Goal: Task Accomplishment & Management: Use online tool/utility

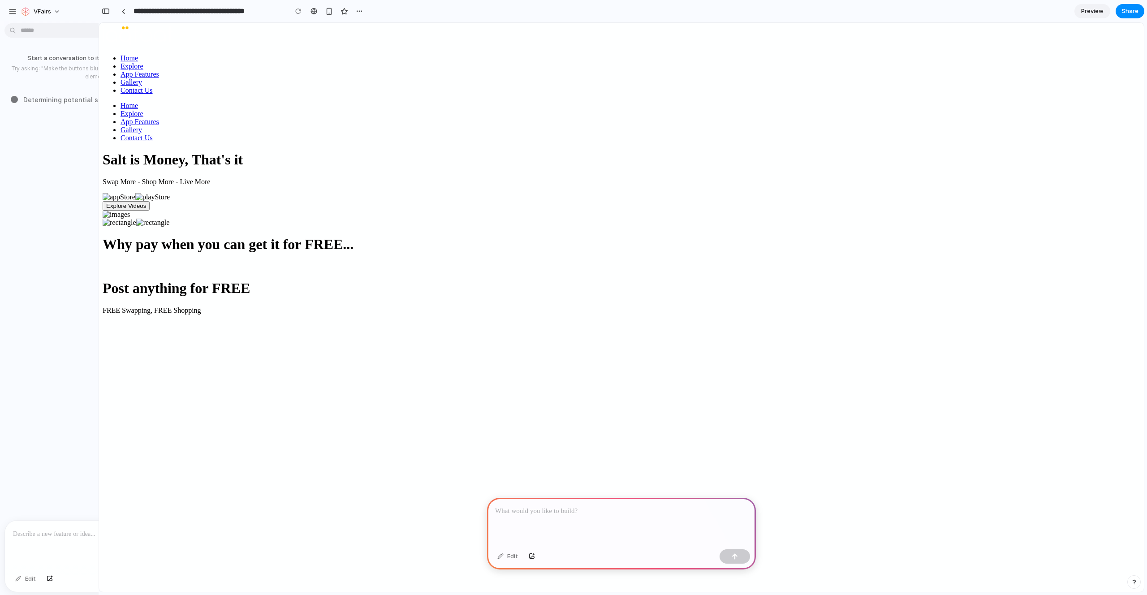
click at [20, 82] on div "Start a conversation to iterate on your prototype! Try asking: "Make the button…" at bounding box center [98, 67] width 196 height 41
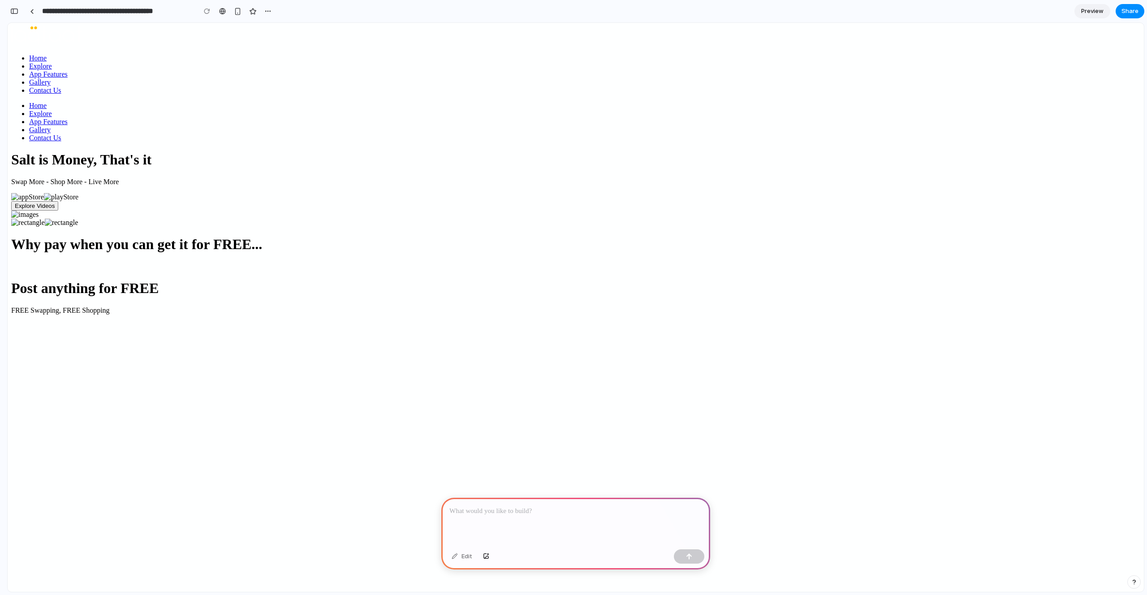
click at [404, 185] on div "Salt is Money, That's it Swap More - Shop More - Live More" at bounding box center [575, 168] width 1129 height 34
drag, startPoint x: 254, startPoint y: 38, endPoint x: 427, endPoint y: 51, distance: 173.4
click at [427, 51] on div "Home Explore App Features Gallery Contact Us Home Explore App Features Gallery …" at bounding box center [575, 126] width 1129 height 200
drag, startPoint x: 321, startPoint y: 133, endPoint x: 393, endPoint y: 169, distance: 81.0
click at [393, 168] on h1 "Salt is Money, That's it" at bounding box center [575, 159] width 1129 height 17
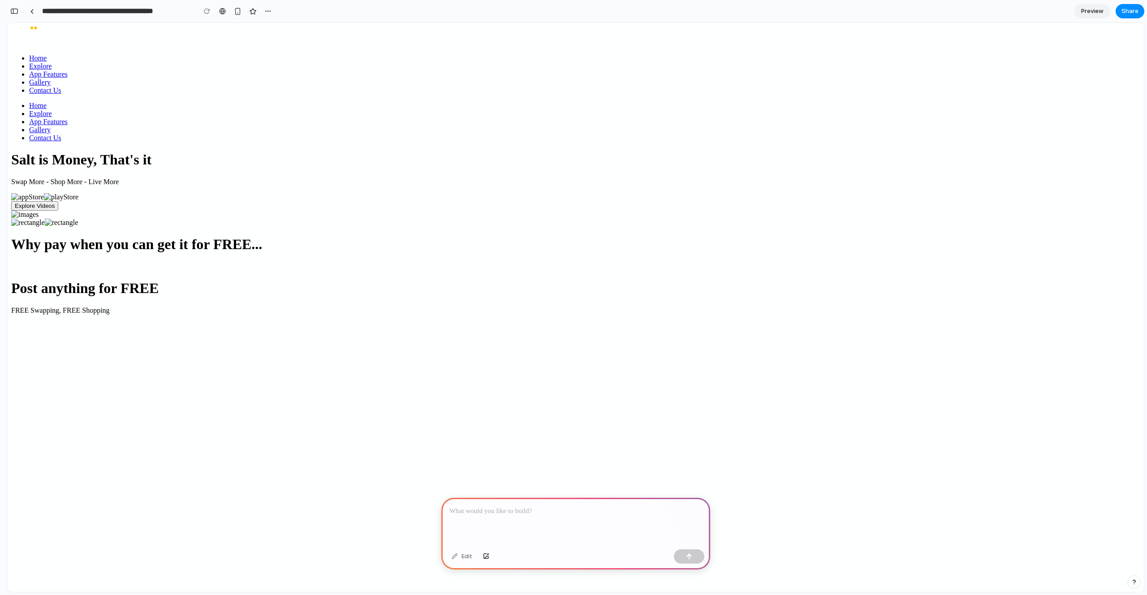
drag, startPoint x: 277, startPoint y: 133, endPoint x: 400, endPoint y: 168, distance: 127.9
click at [492, 218] on div "Home Explore App Features Gallery Contact Us Home Explore App Features Gallery …" at bounding box center [575, 126] width 1129 height 200
click at [388, 159] on h1 "Salt is Money, That's it" at bounding box center [575, 159] width 1129 height 17
click at [573, 298] on div at bounding box center [573, 298] width 0 height 0
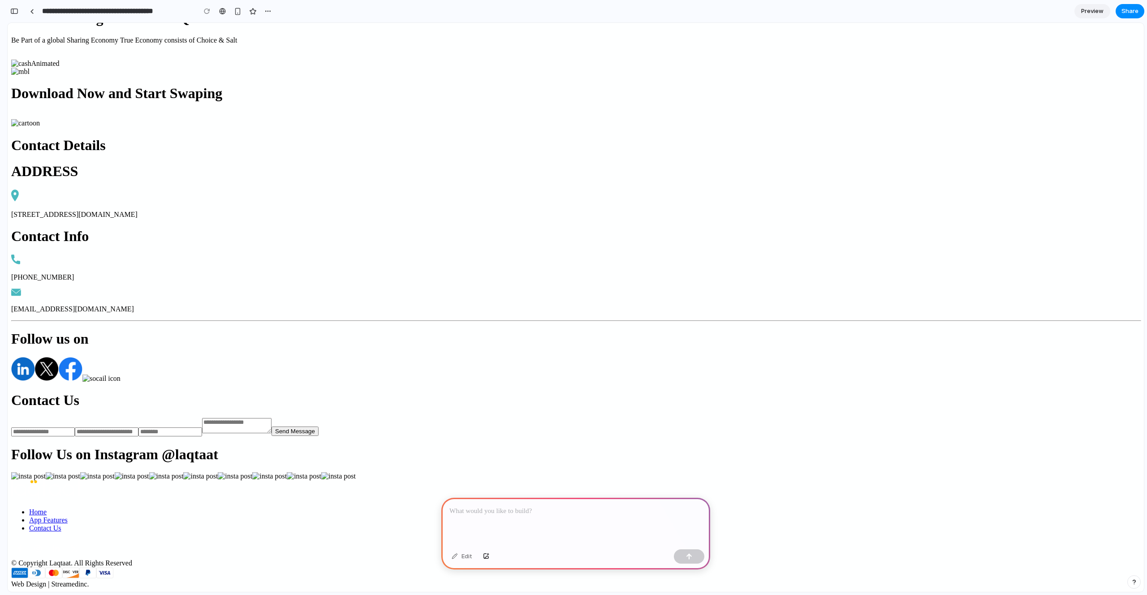
scroll to position [4230, 0]
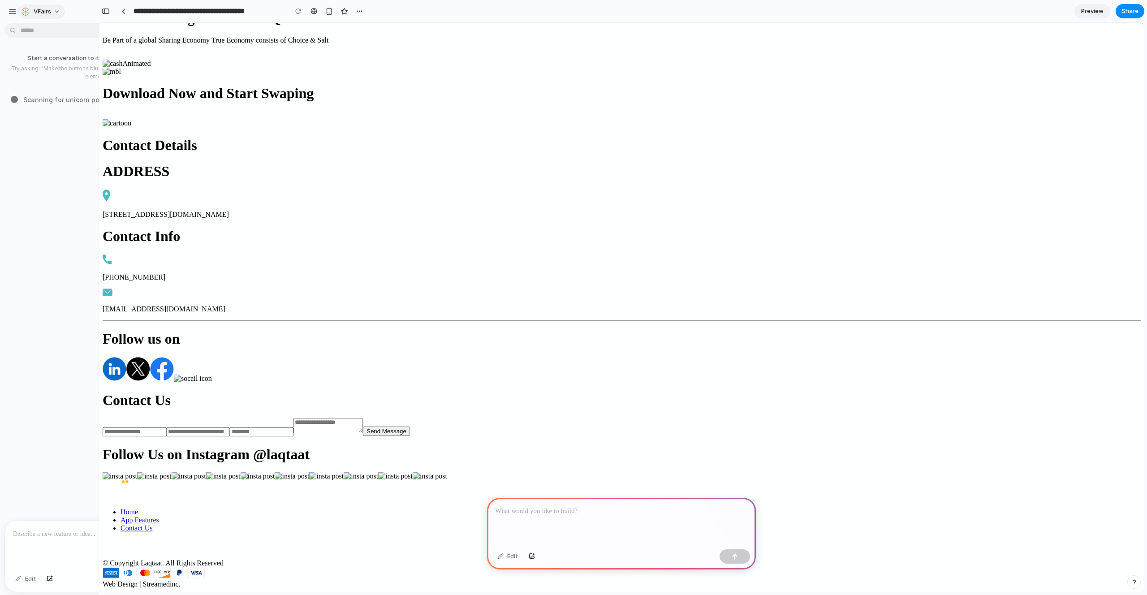
click at [58, 12] on button "vFairs" at bounding box center [40, 11] width 47 height 14
click at [58, 12] on div "Settings Invite members Change theme Sign out" at bounding box center [573, 297] width 1147 height 595
click at [56, 101] on span "Scanning for unicorn potential ..." at bounding box center [74, 99] width 103 height 9
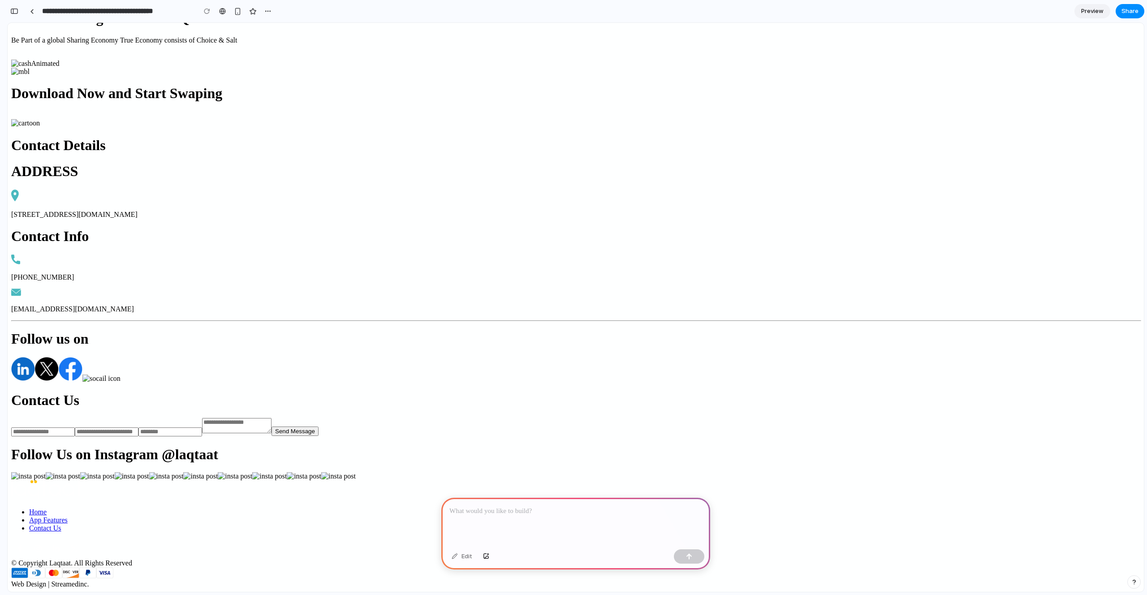
drag, startPoint x: 184, startPoint y: 576, endPoint x: 294, endPoint y: 573, distance: 109.8
click at [273, 572] on div "© Copyright Laqtaat. All Rights Reserved Web Design | Streamedinc." at bounding box center [575, 573] width 1129 height 29
click at [28, 577] on img at bounding box center [19, 572] width 17 height 11
drag, startPoint x: 583, startPoint y: 575, endPoint x: 631, endPoint y: 572, distance: 47.6
click at [62, 575] on img at bounding box center [53, 572] width 17 height 11
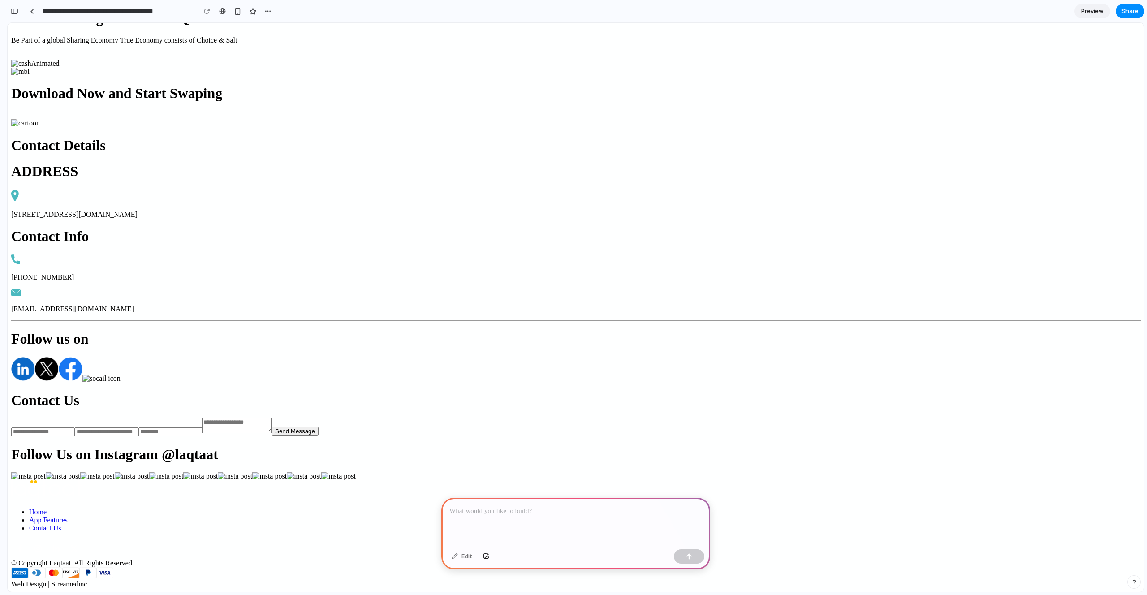
click at [661, 573] on div at bounding box center [575, 573] width 1129 height 13
click at [82, 480] on img at bounding box center [46, 489] width 71 height 19
click at [483, 515] on div at bounding box center [575, 522] width 269 height 48
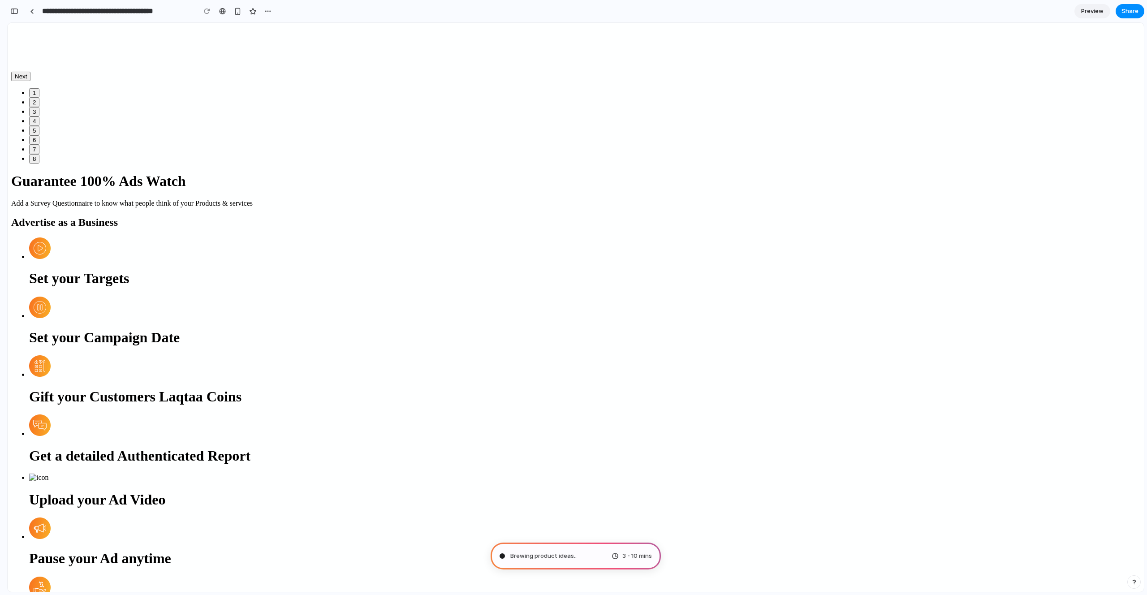
scroll to position [0, 0]
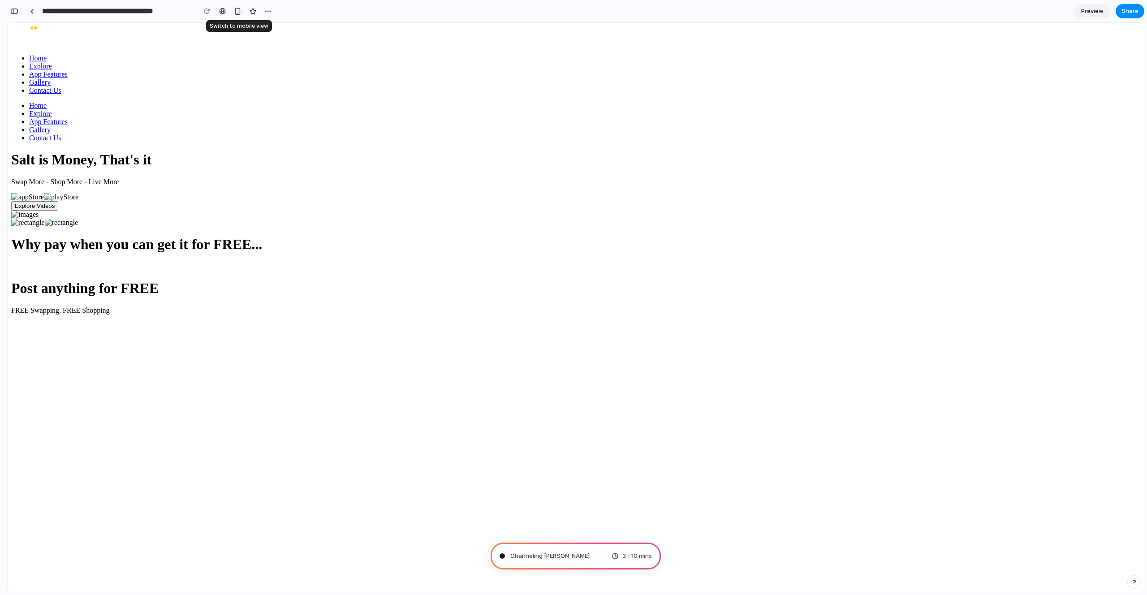
click at [240, 13] on div "button" at bounding box center [238, 12] width 8 height 8
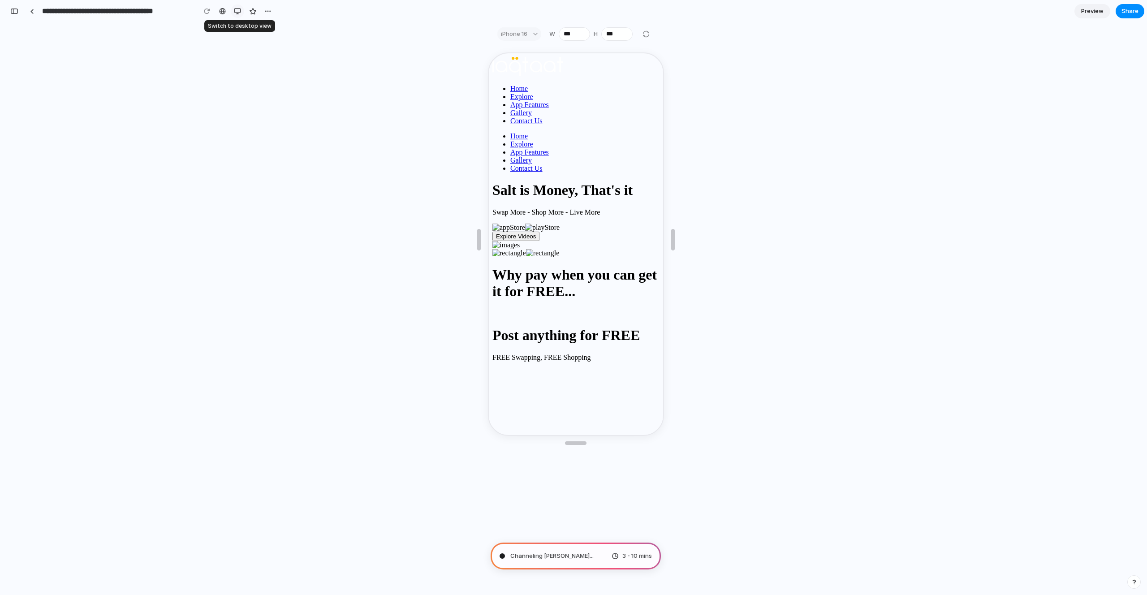
click at [237, 13] on div "button" at bounding box center [237, 11] width 7 height 7
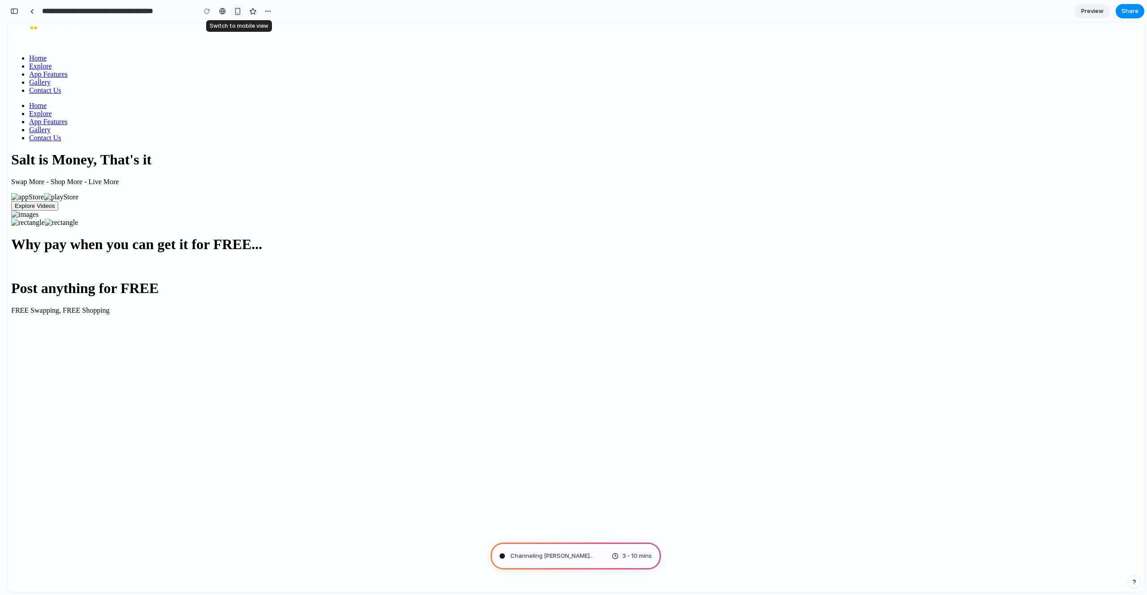
click at [237, 13] on div "button" at bounding box center [238, 12] width 8 height 8
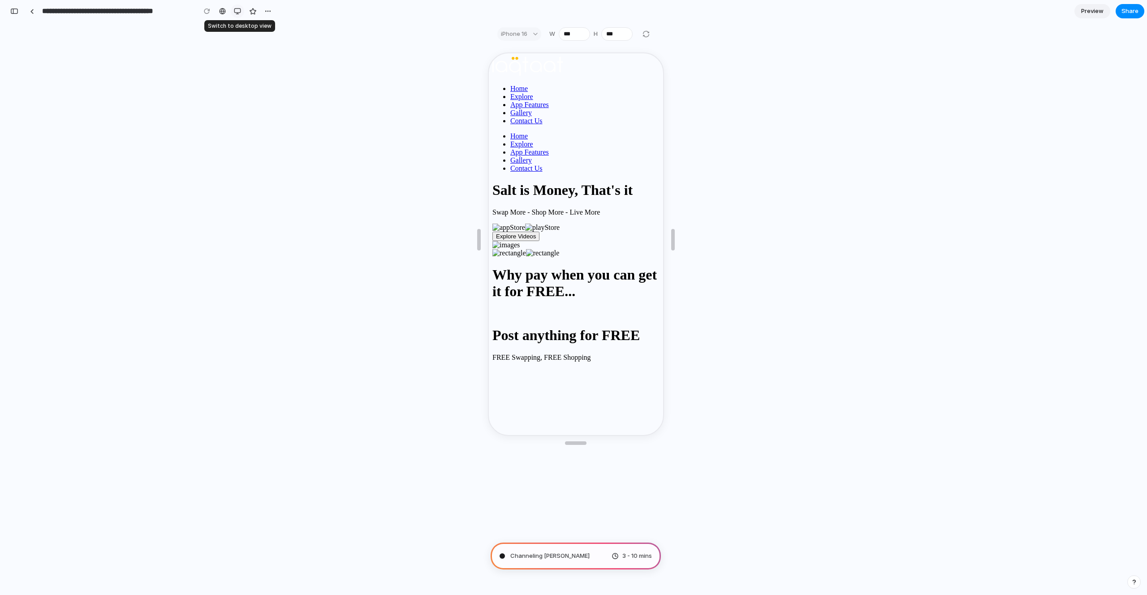
click at [237, 13] on div "button" at bounding box center [237, 11] width 7 height 7
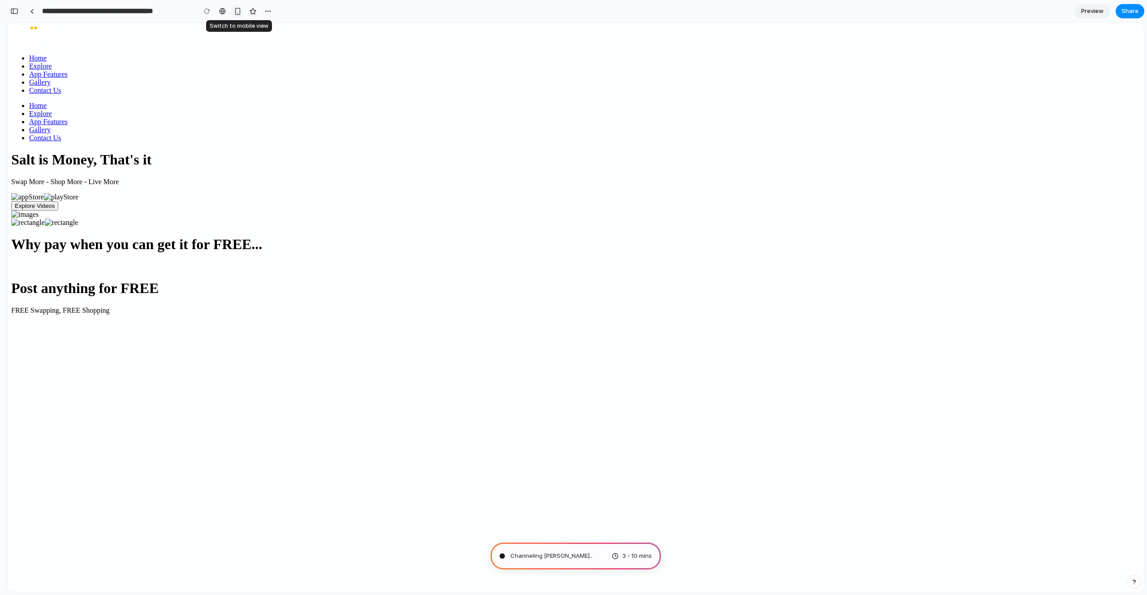
click at [237, 13] on div "button" at bounding box center [238, 12] width 8 height 8
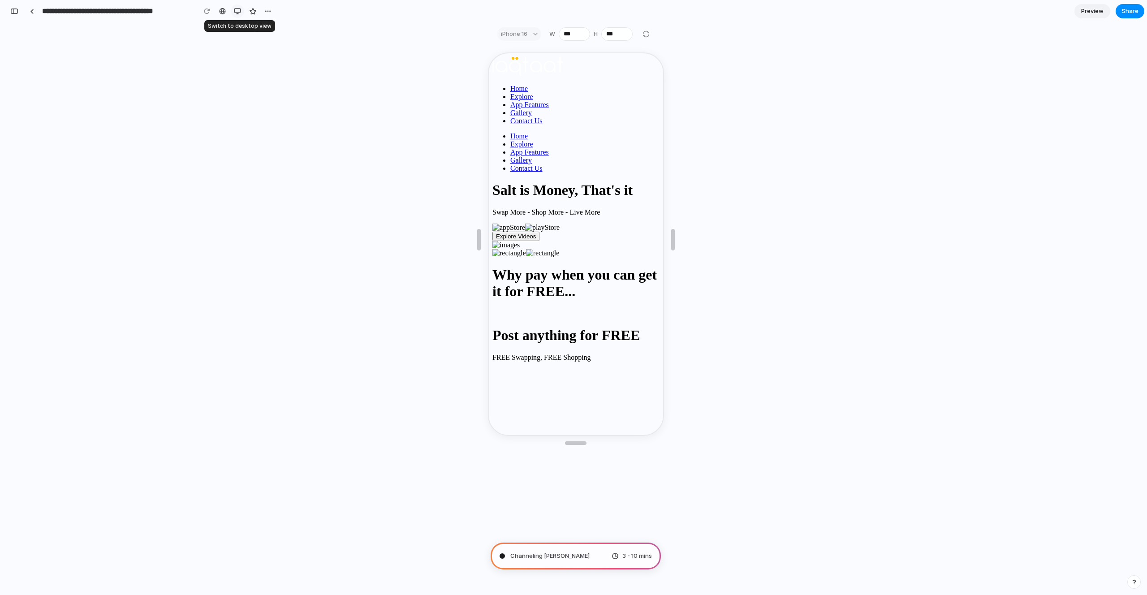
click at [237, 13] on div "button" at bounding box center [237, 11] width 7 height 7
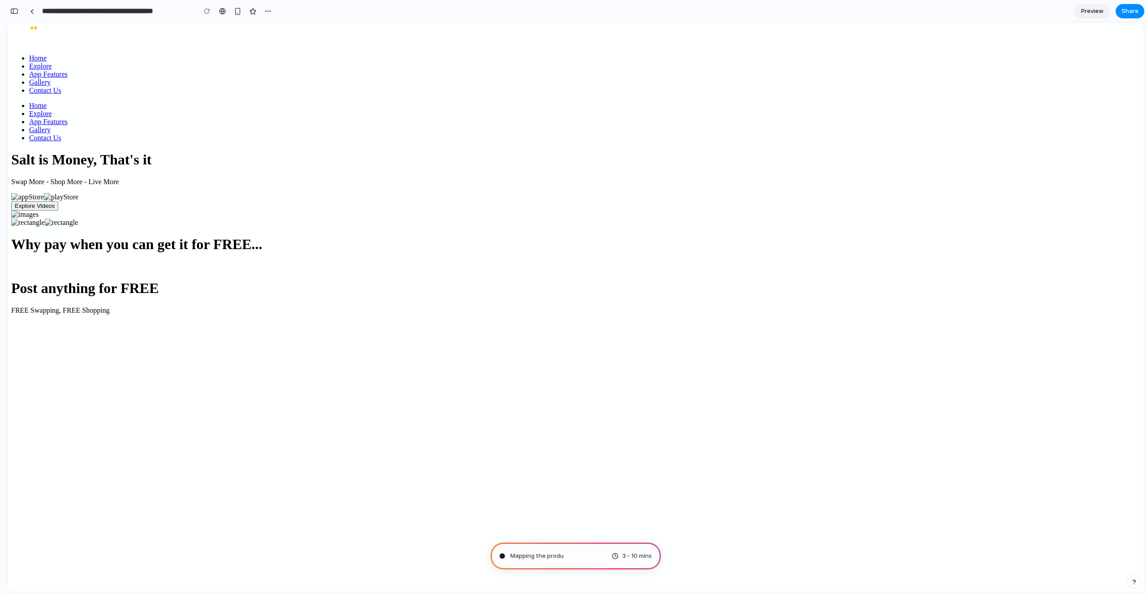
type input "**********"
